Goal: Information Seeking & Learning: Check status

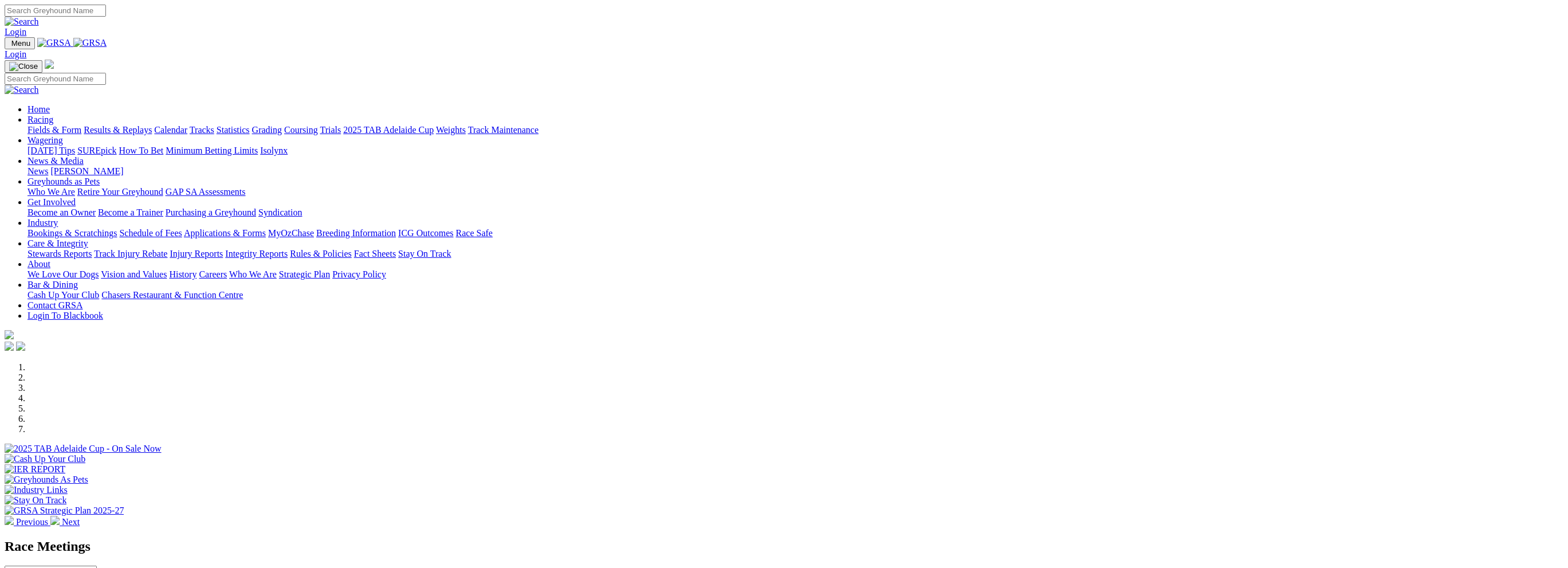
click at [63, 135] on link "Wagering" at bounding box center [45, 140] width 35 height 10
click at [54, 114] on link "Racing" at bounding box center [40, 119] width 26 height 10
click at [152, 125] on link "Results & Replays" at bounding box center [117, 130] width 68 height 10
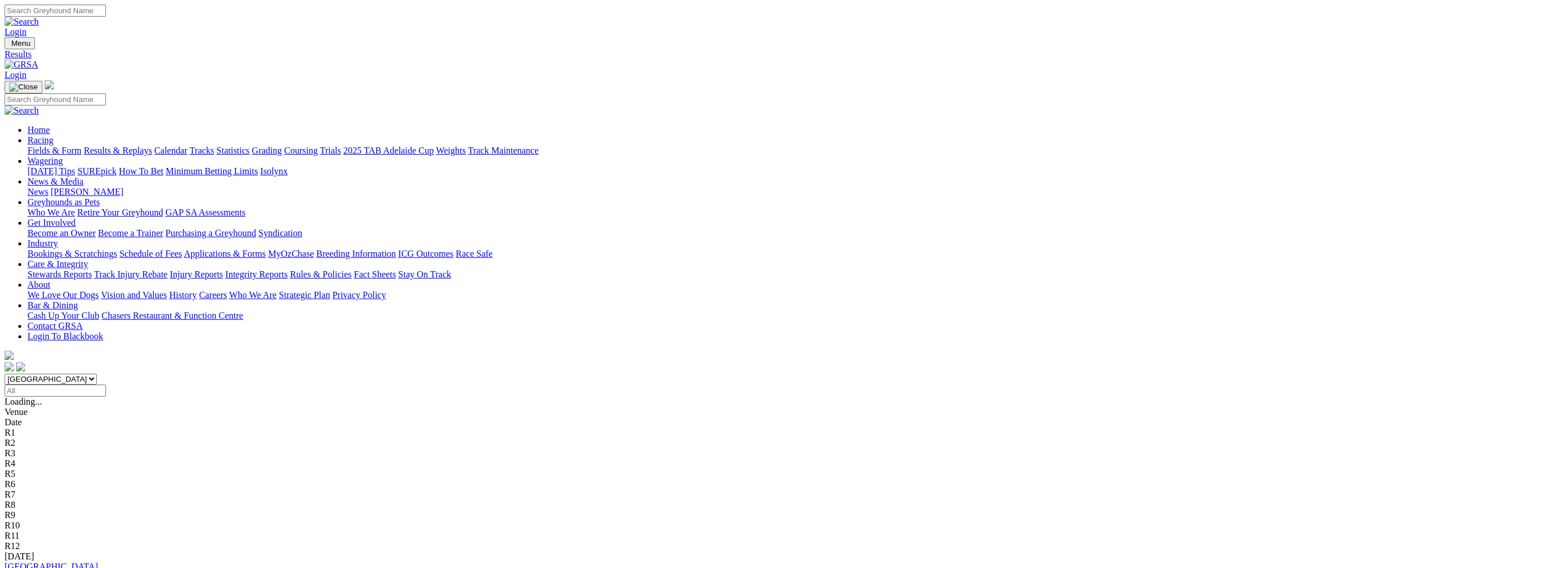
click at [98, 561] on link "[GEOGRAPHIC_DATA]" at bounding box center [51, 566] width 93 height 10
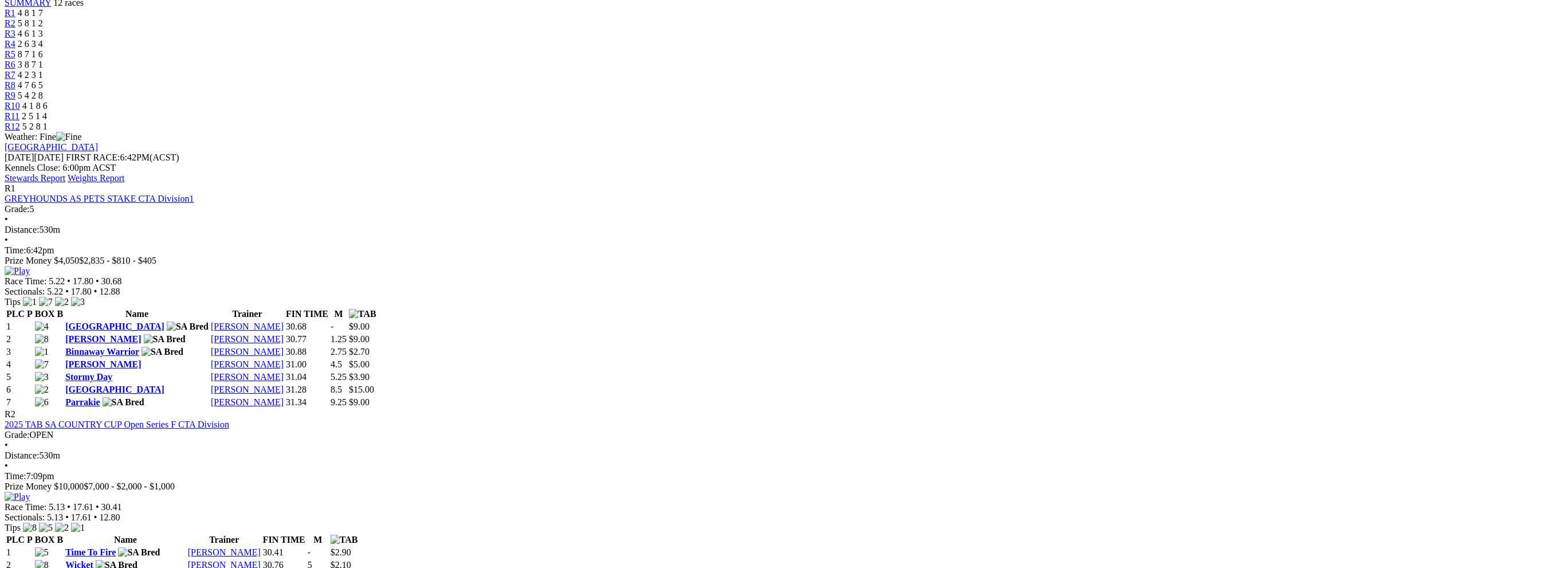
scroll to position [401, 0]
